Goal: Information Seeking & Learning: Learn about a topic

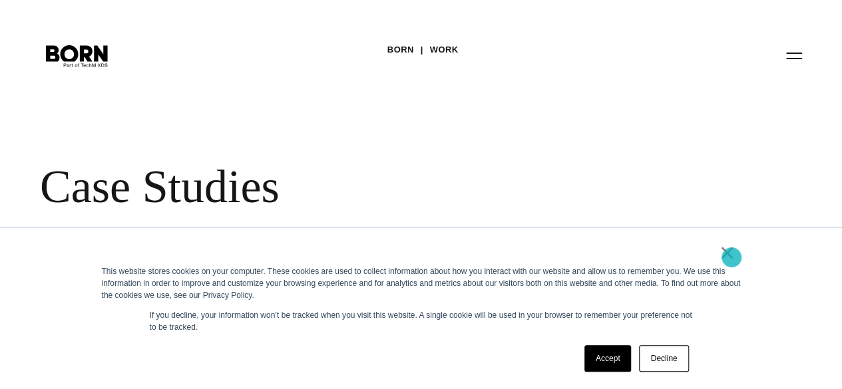
click at [731, 258] on link "×" at bounding box center [727, 253] width 16 height 12
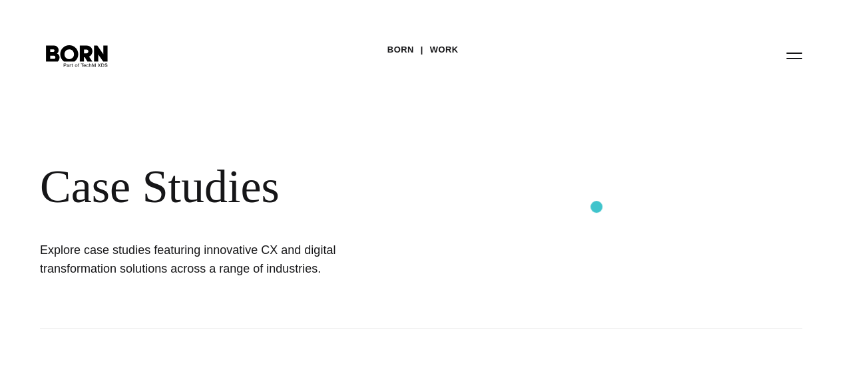
click at [596, 207] on div "Case Studies" at bounding box center [319, 187] width 559 height 55
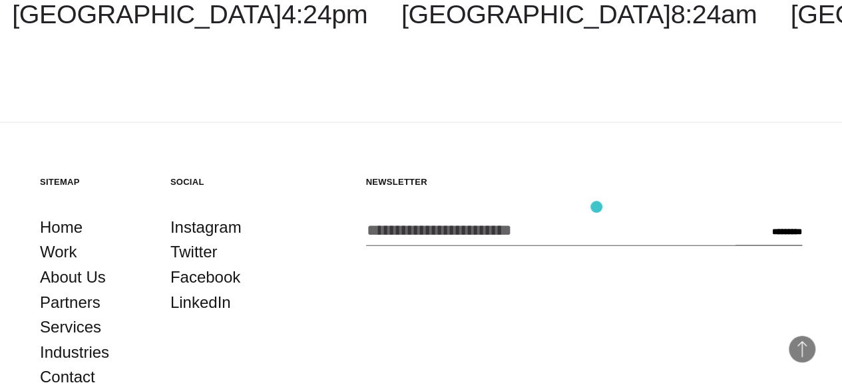
scroll to position [3646, 0]
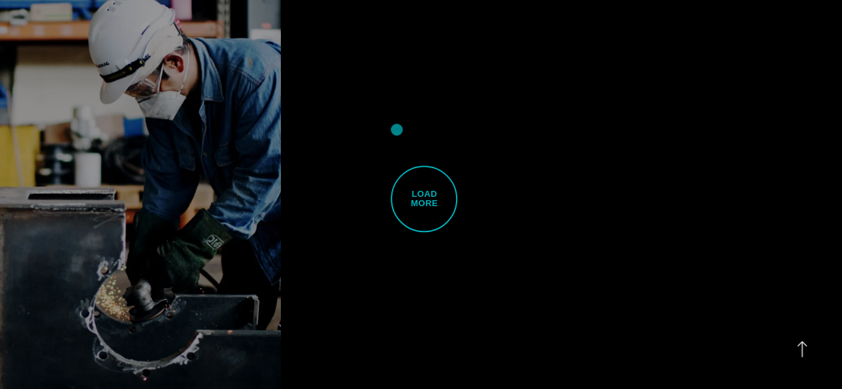
scroll to position [3034, 0]
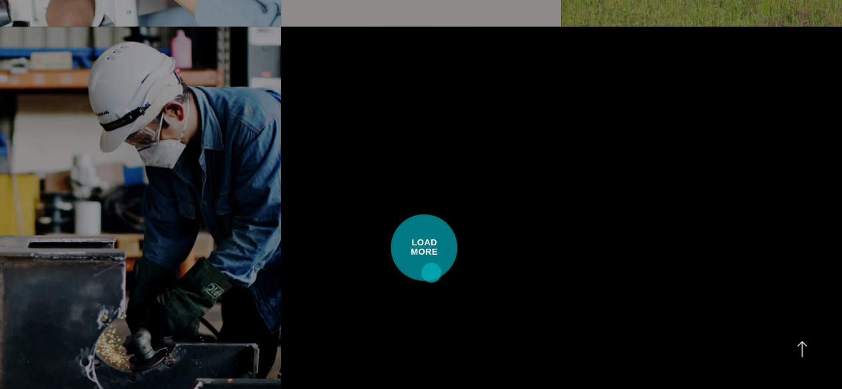
click at [431, 273] on span "Load More" at bounding box center [424, 247] width 67 height 67
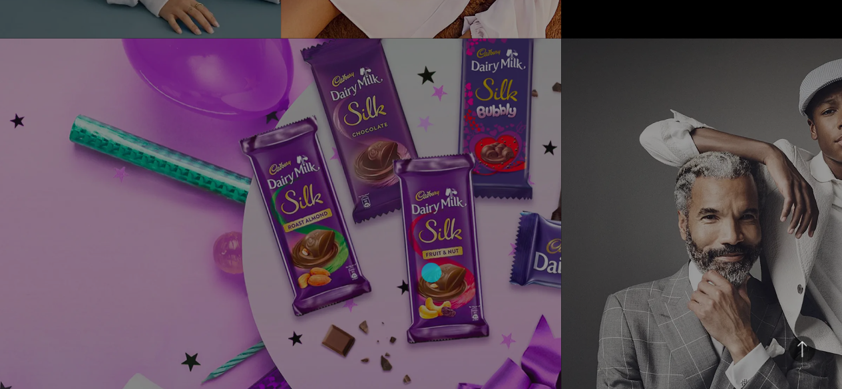
scroll to position [4205, 0]
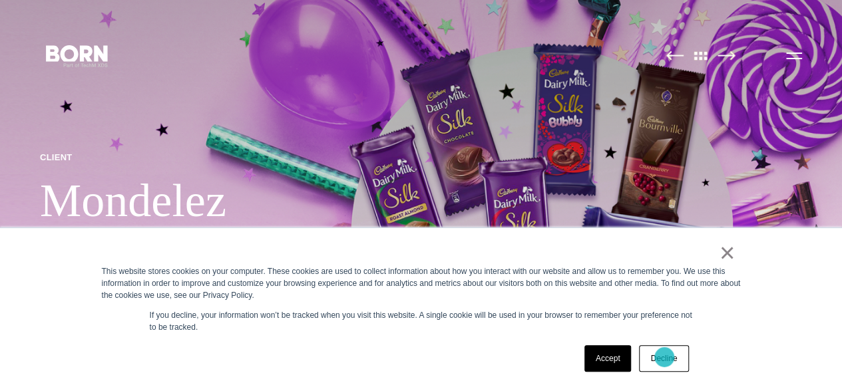
click at [664, 357] on link "Decline" at bounding box center [663, 358] width 49 height 27
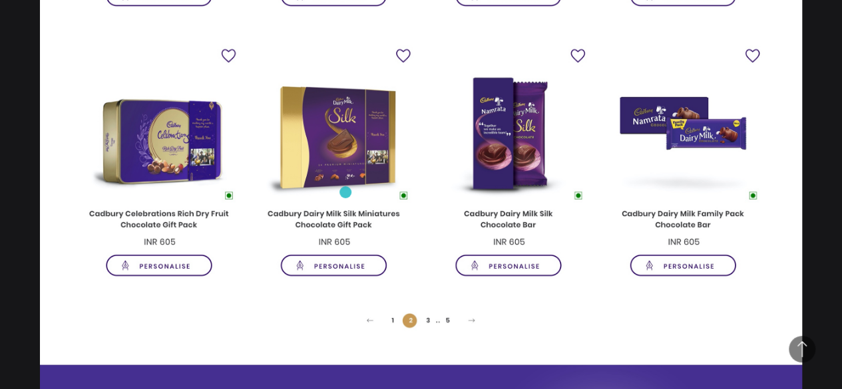
scroll to position [5163, 0]
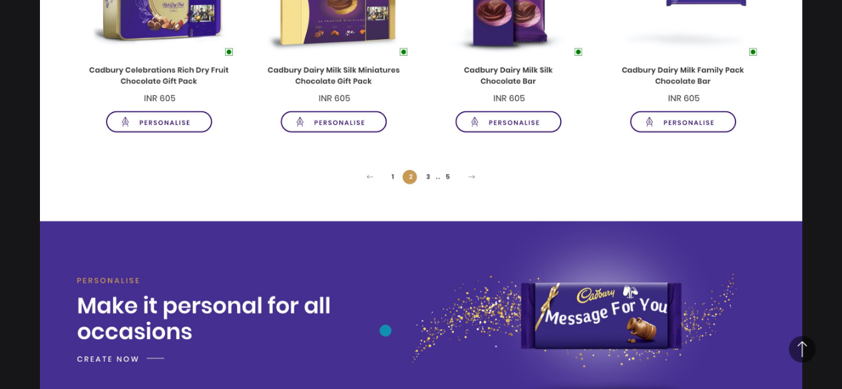
scroll to position [5430, 0]
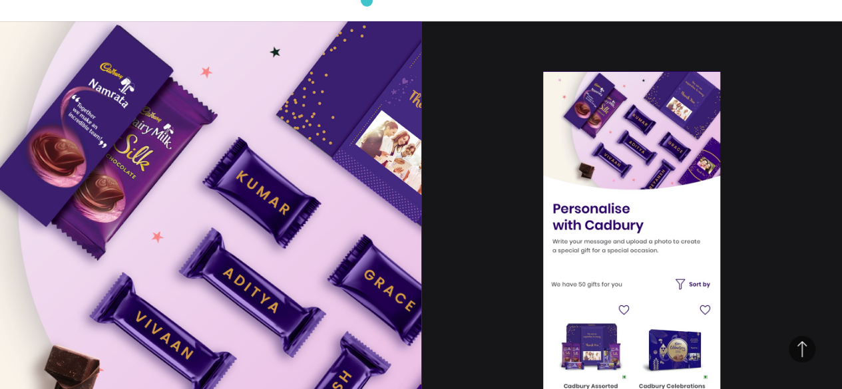
scroll to position [7932, 0]
